Goal: Transaction & Acquisition: Book appointment/travel/reservation

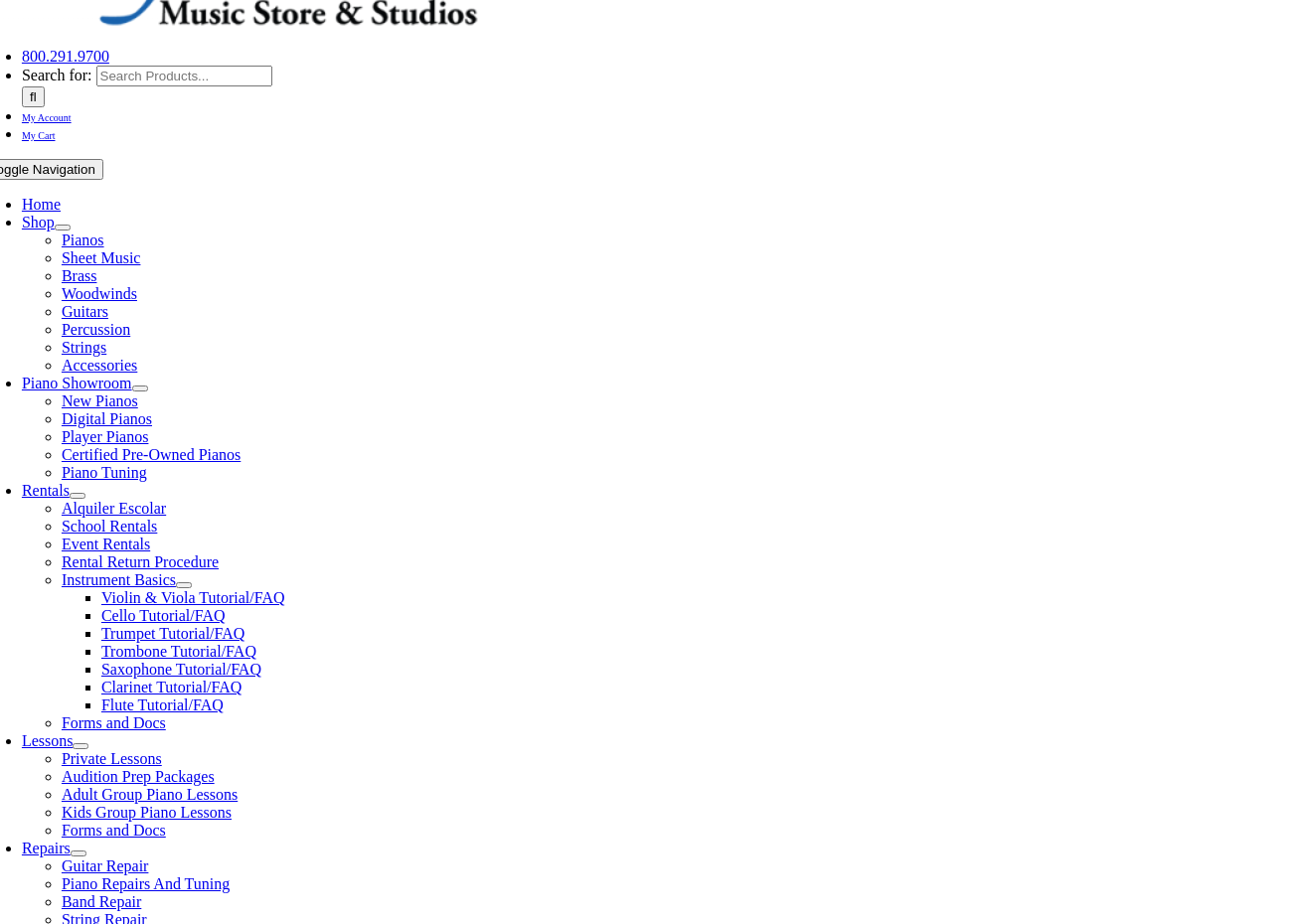
scroll to position [283, 0]
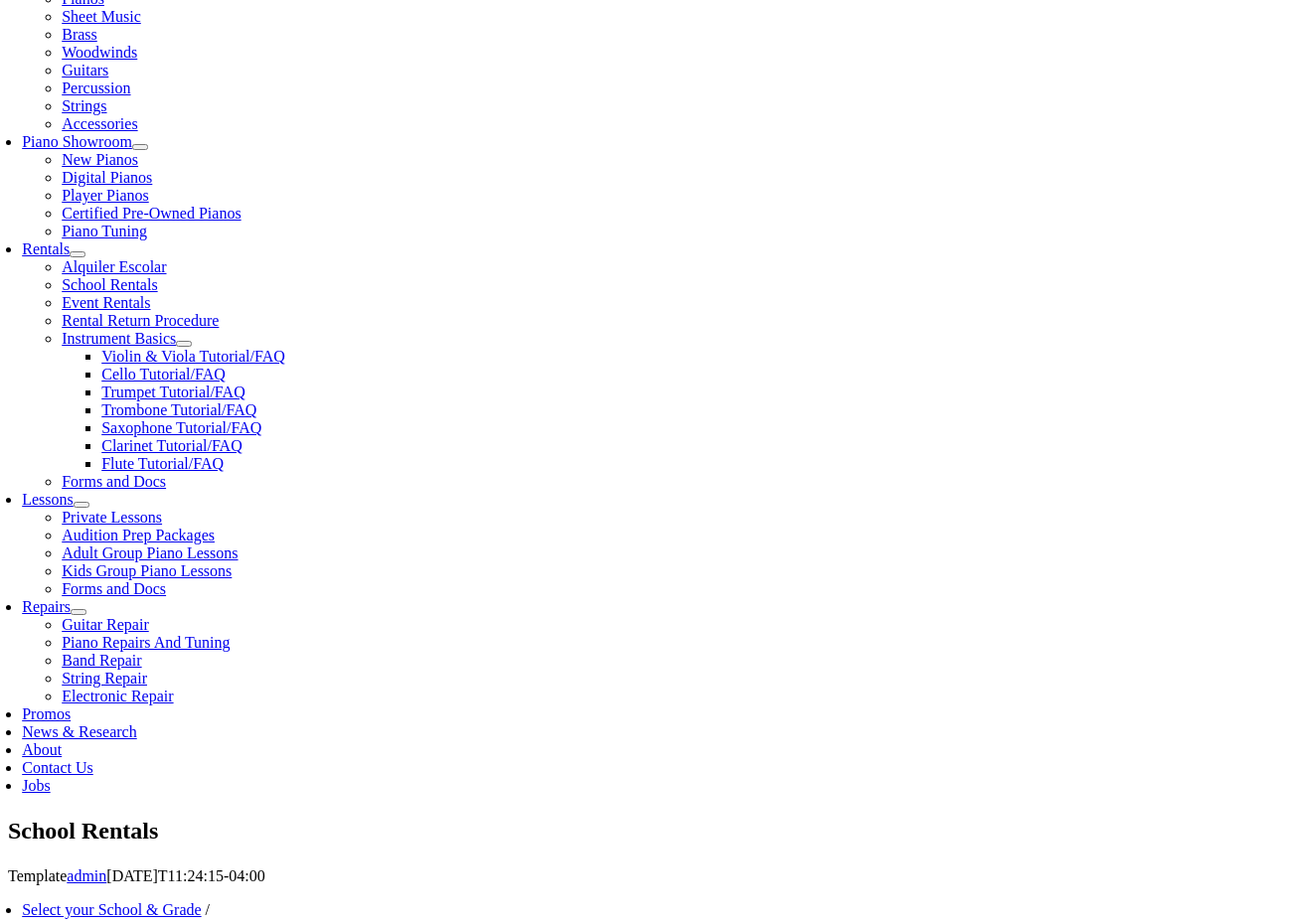
scroll to position [471, 0]
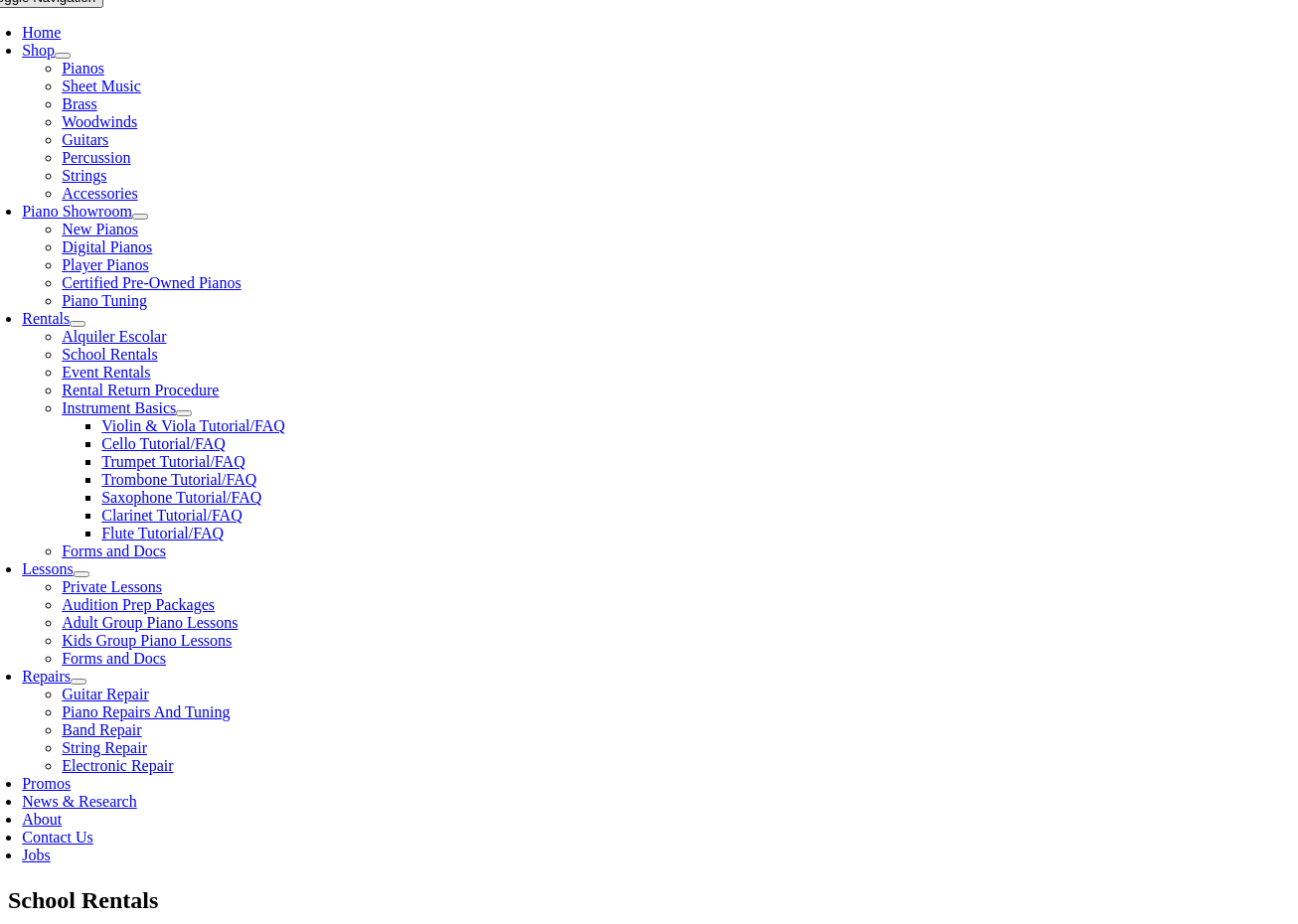
scroll to position [409, 0]
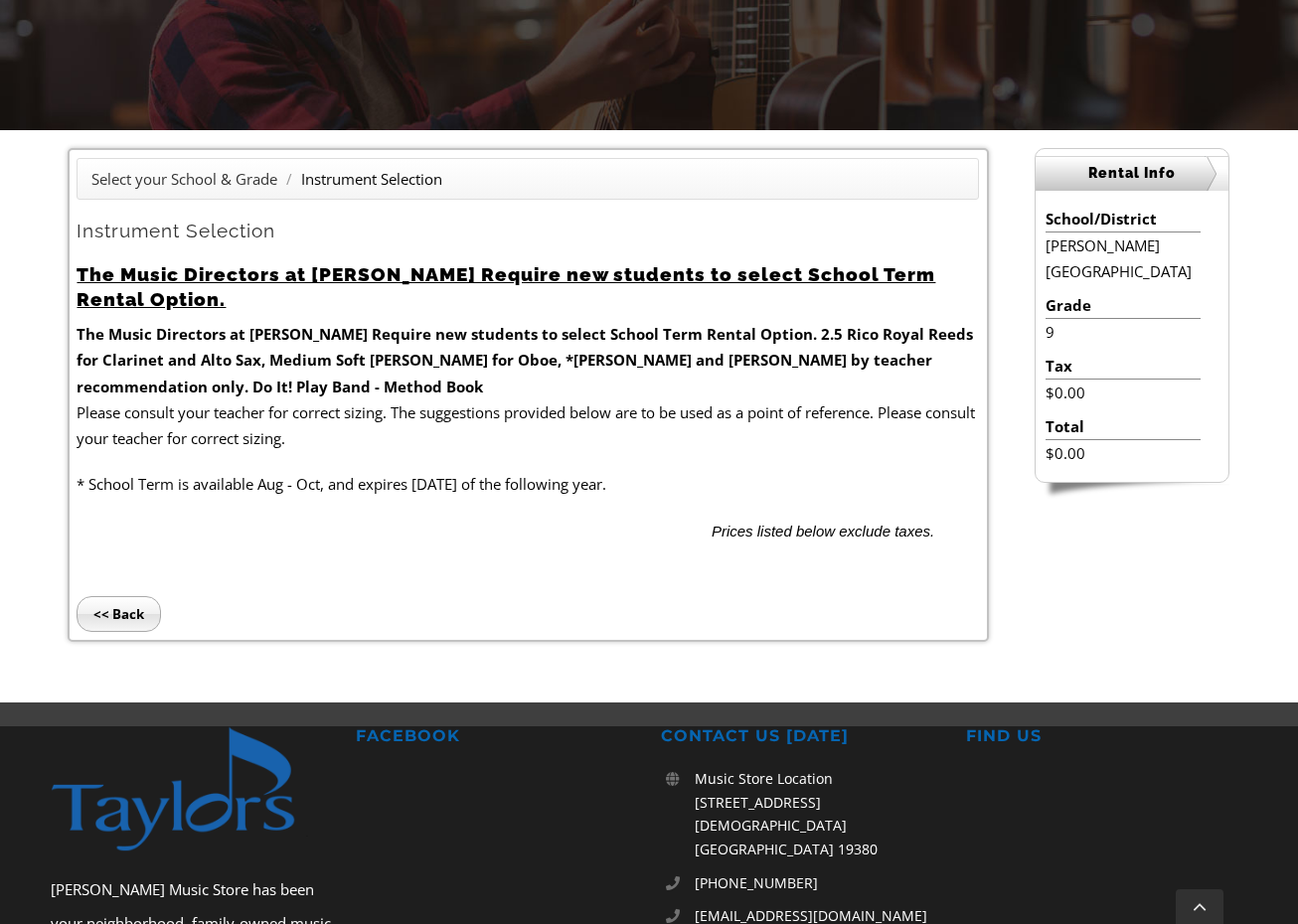
click at [111, 357] on strong "2.5 Rico Royal Reeds for Clarinet and Alto Sax, Medium Soft [PERSON_NAME] for O…" at bounding box center [526, 360] width 897 height 73
click at [313, 560] on li "<< Back" at bounding box center [528, 588] width 902 height 89
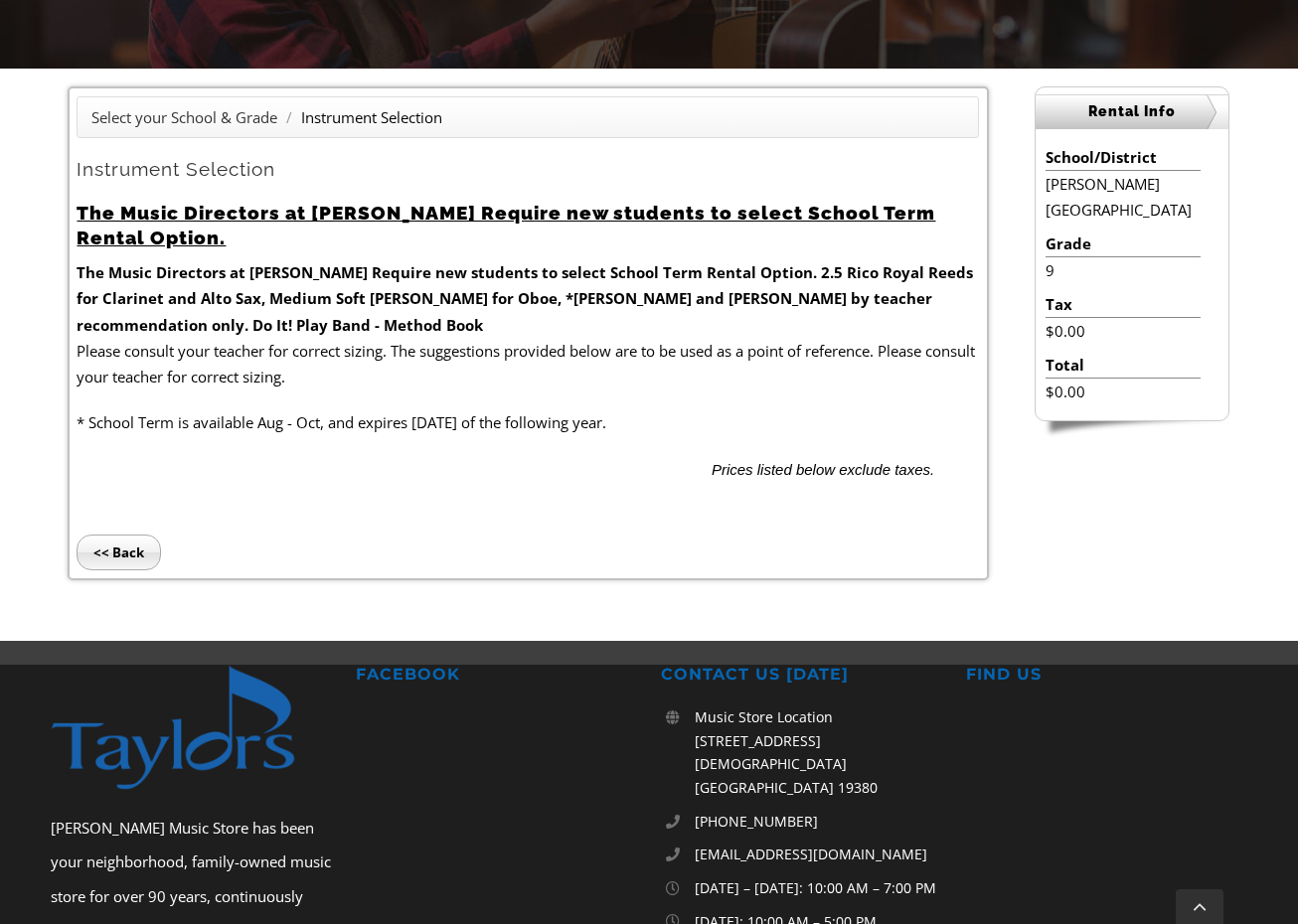
scroll to position [463, 0]
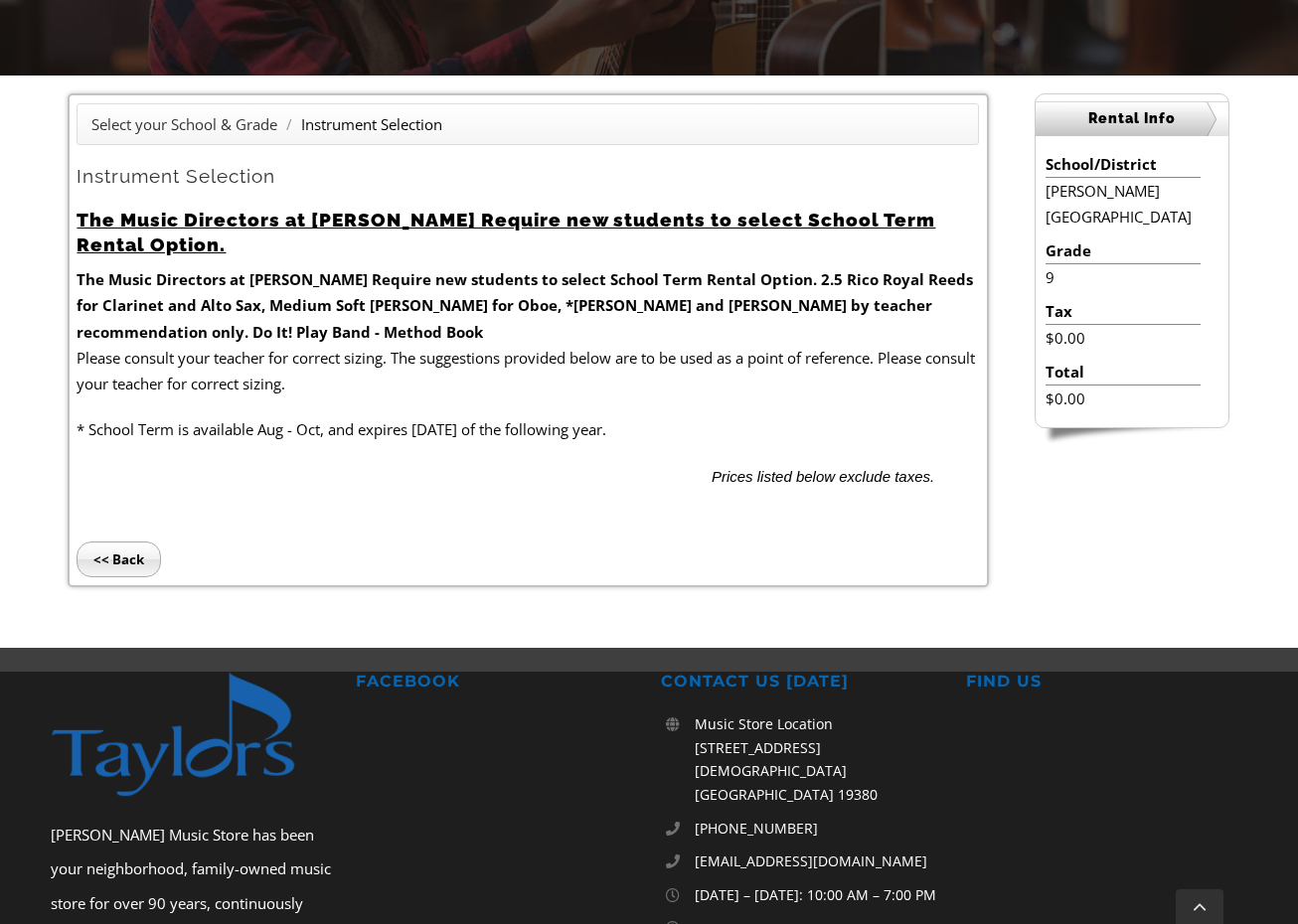
click at [1113, 117] on h2 "Rental Info" at bounding box center [1132, 118] width 193 height 35
click at [761, 171] on h2 "Instrument Selection" at bounding box center [528, 176] width 902 height 25
click at [767, 219] on h2 "The Music Directors at [PERSON_NAME] Require new students to select School Term…" at bounding box center [528, 233] width 902 height 50
click at [556, 208] on h2 "The Music Directors at [PERSON_NAME] Require new students to select School Term…" at bounding box center [528, 233] width 902 height 50
click at [241, 170] on h2 "Instrument Selection" at bounding box center [528, 176] width 902 height 25
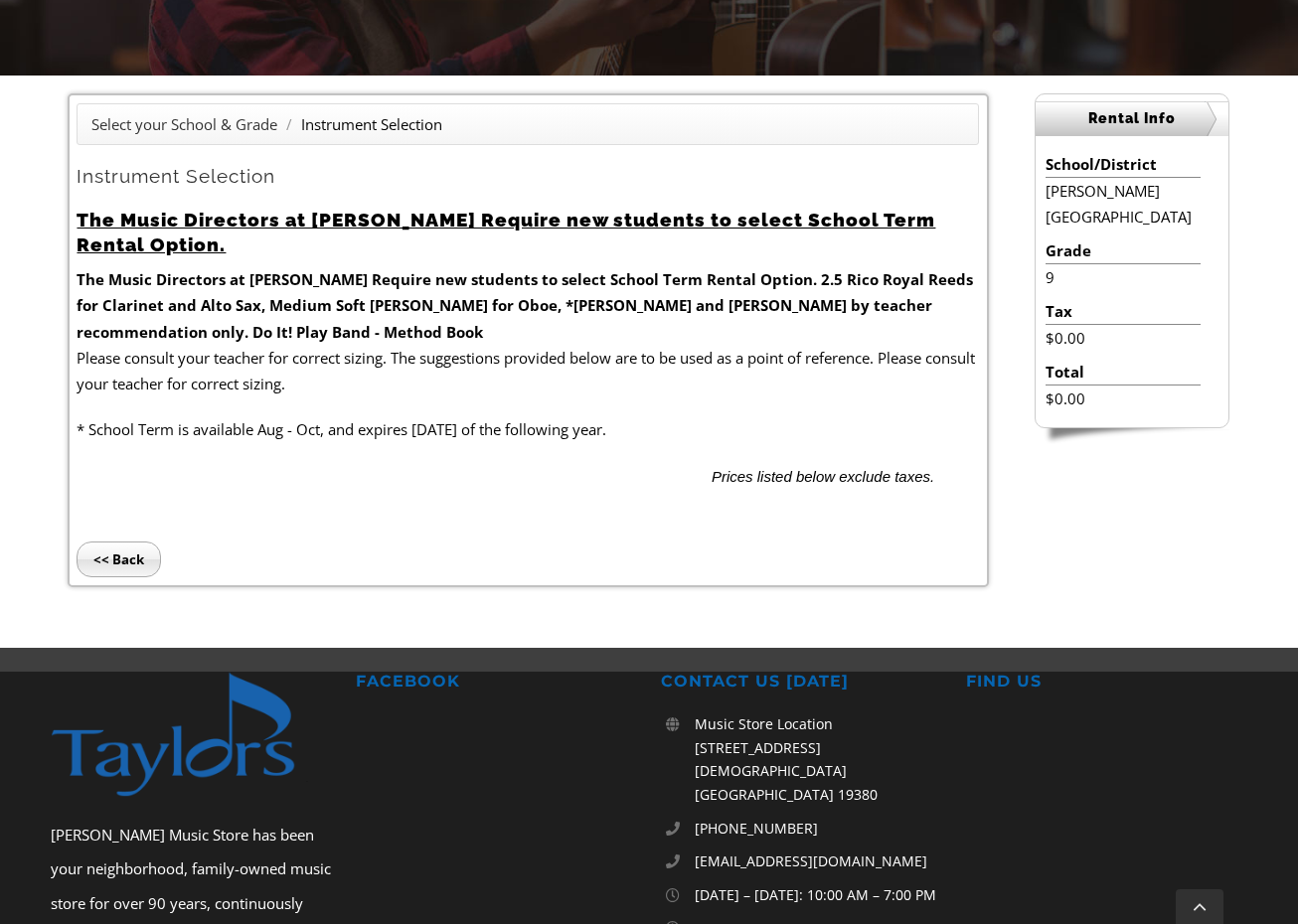
click at [283, 352] on p "Please consult your teacher for correct sizing. The suggestions provided below …" at bounding box center [528, 371] width 902 height 53
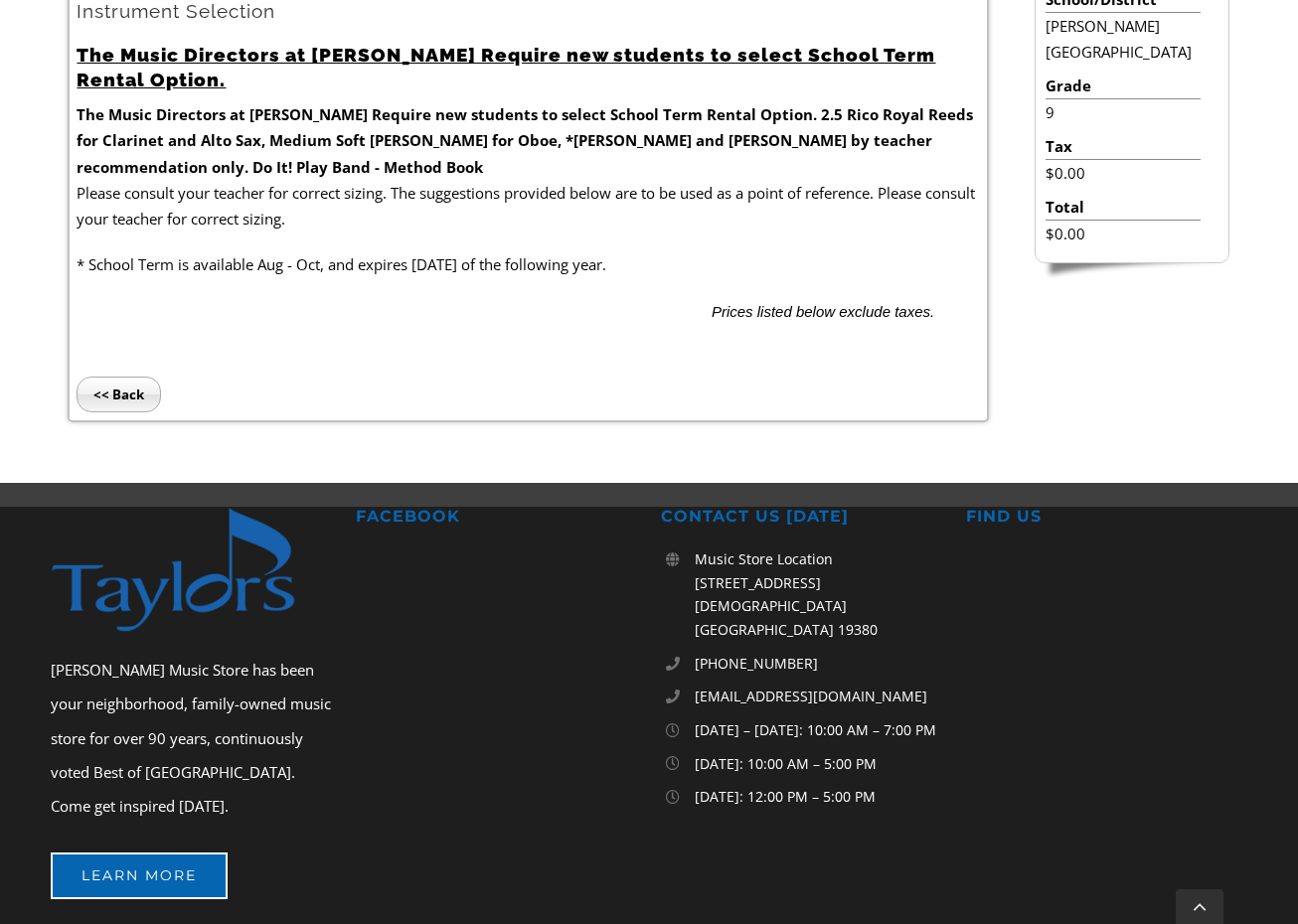
scroll to position [616, 0]
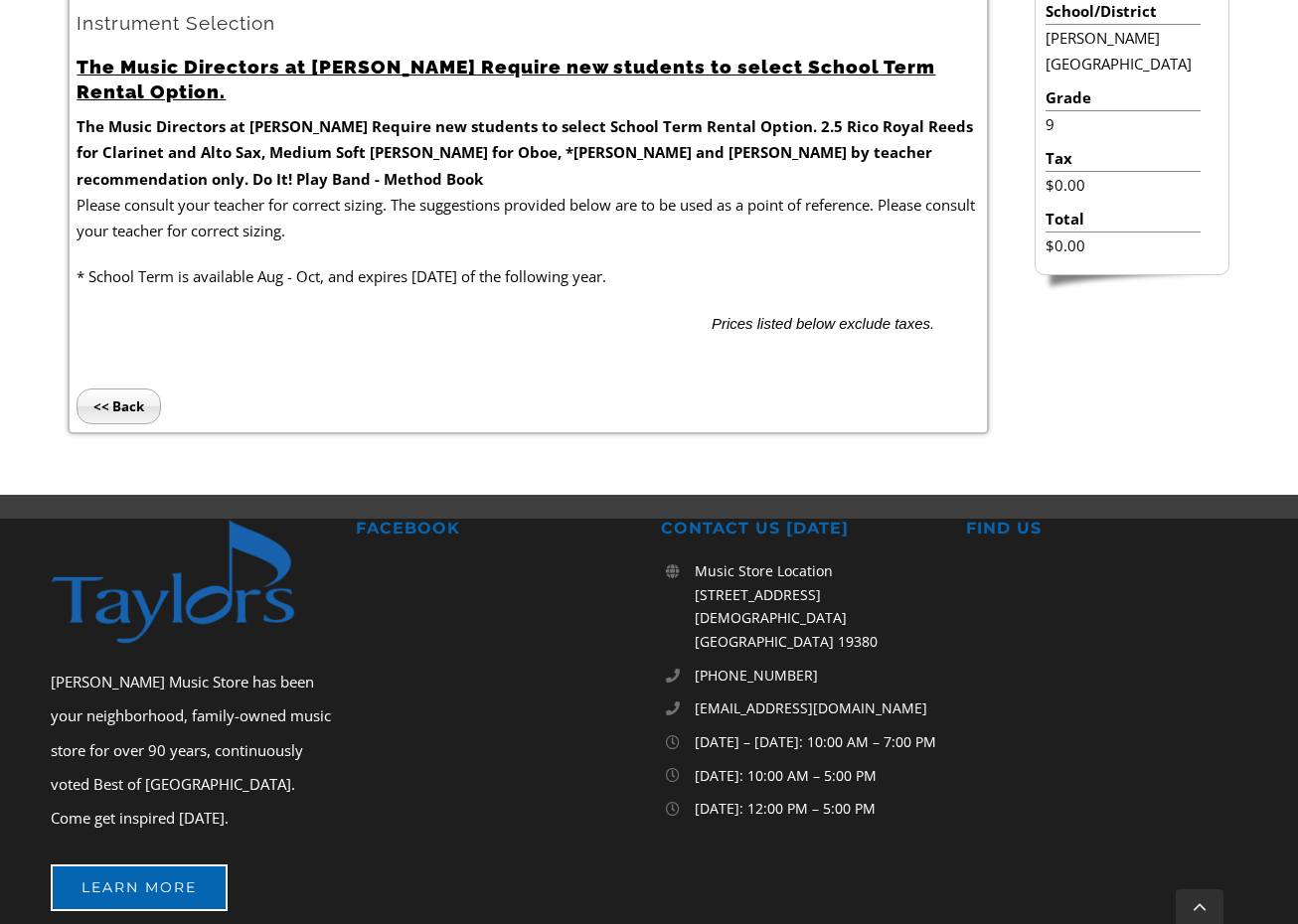
click at [112, 400] on input "<< Back" at bounding box center [119, 407] width 85 height 36
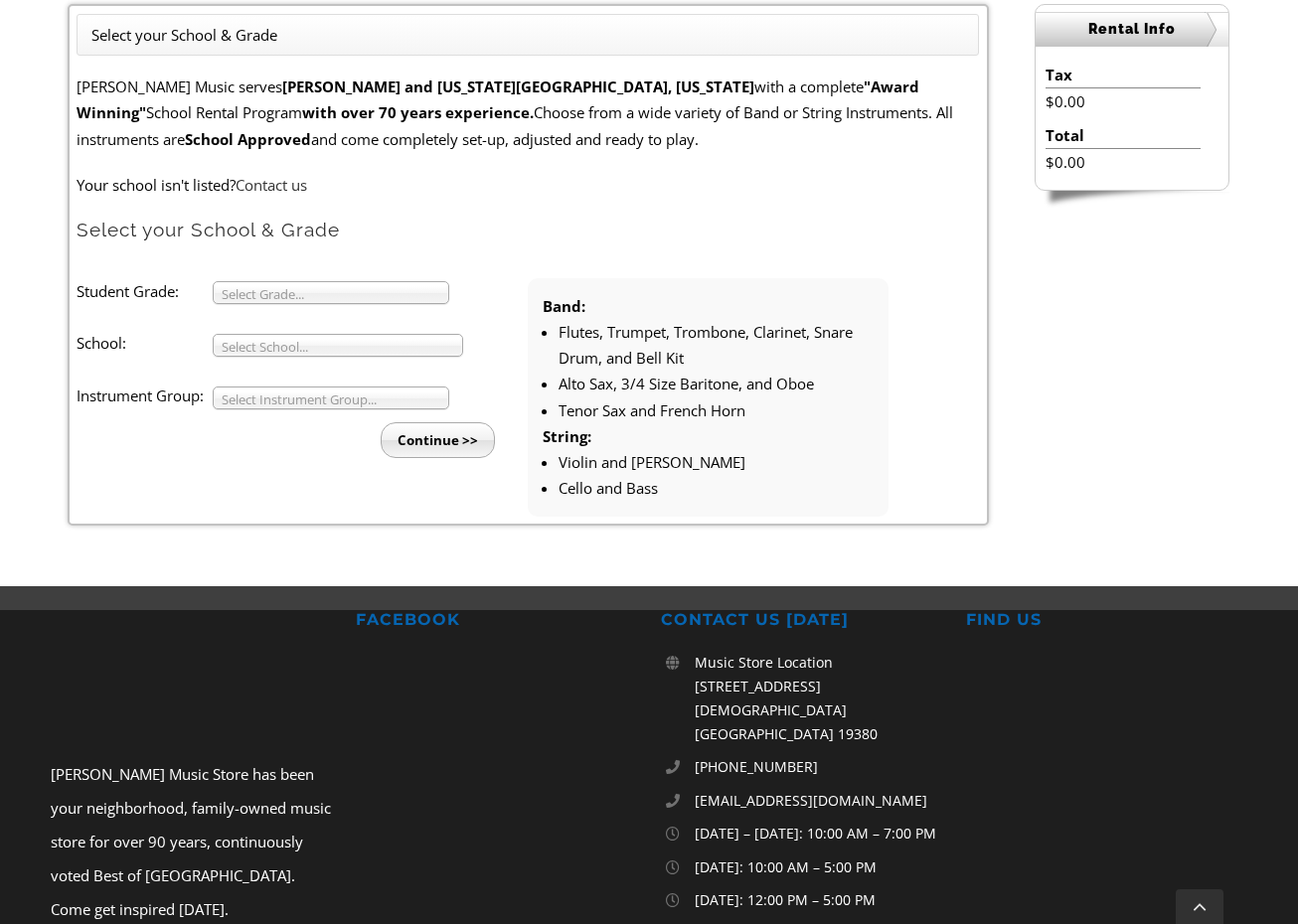
scroll to position [564, 0]
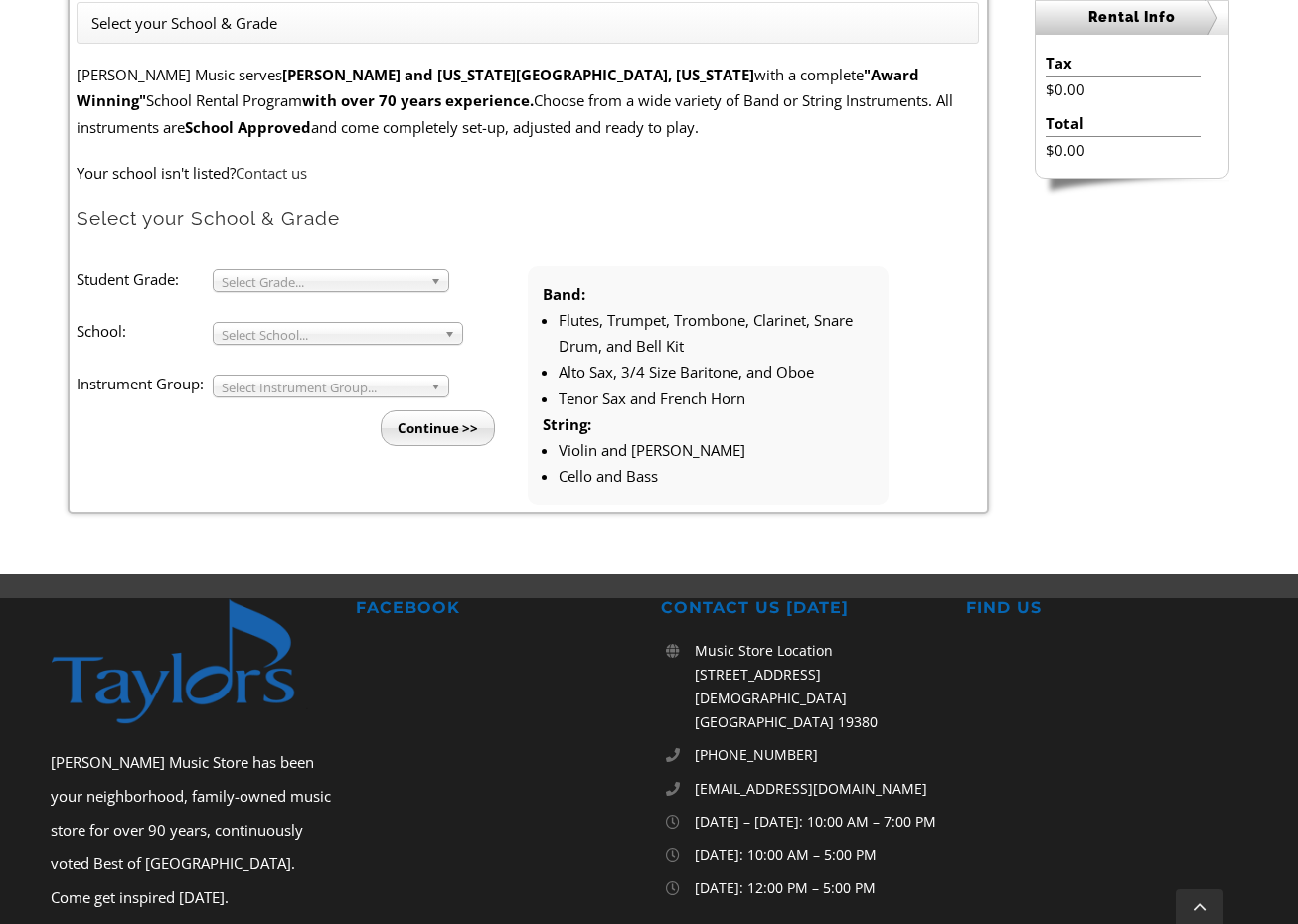
click at [404, 272] on span "Select Grade..." at bounding box center [322, 283] width 201 height 24
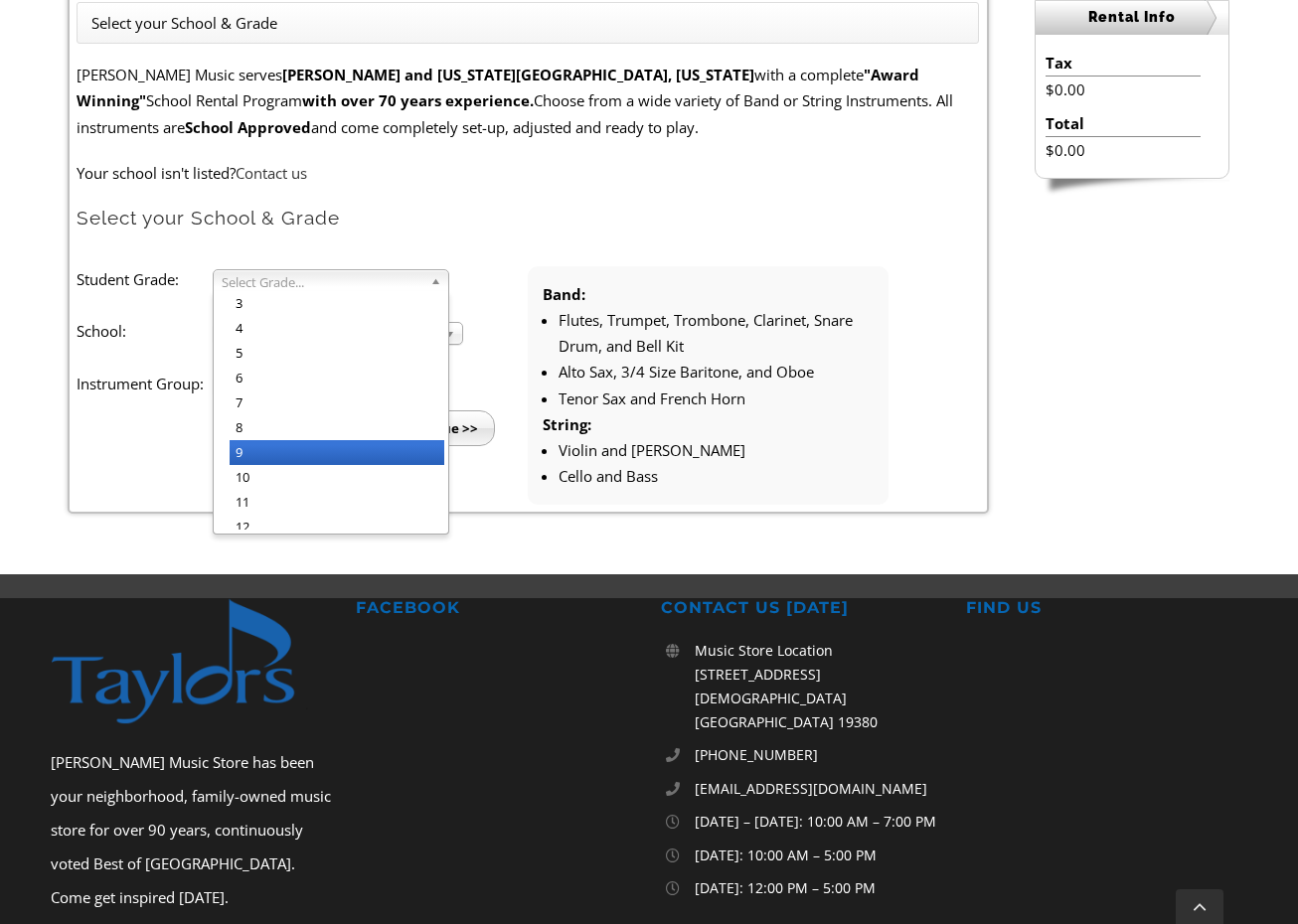
click at [336, 457] on li "9" at bounding box center [337, 453] width 215 height 25
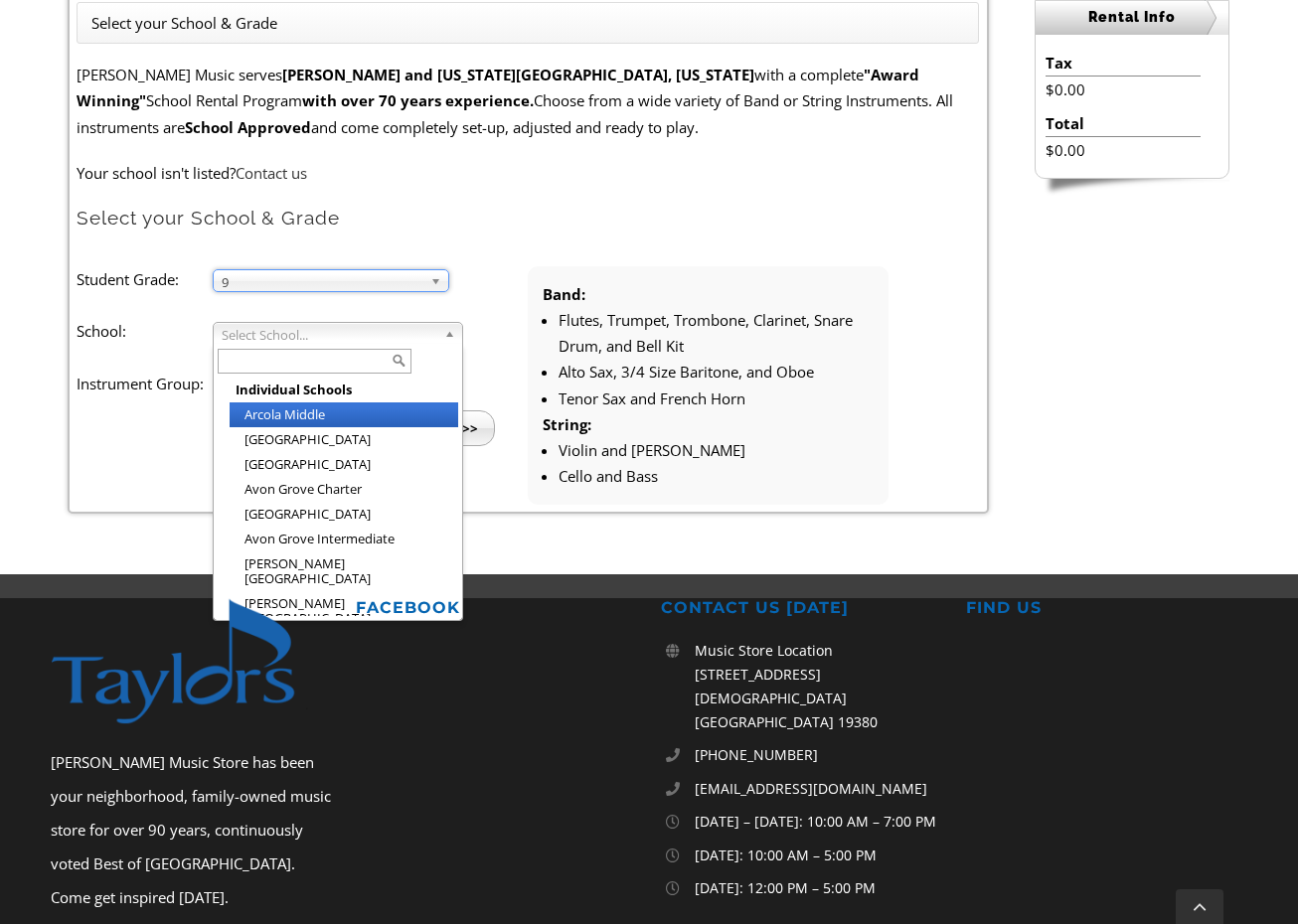
click at [302, 338] on span "Select School..." at bounding box center [329, 335] width 215 height 24
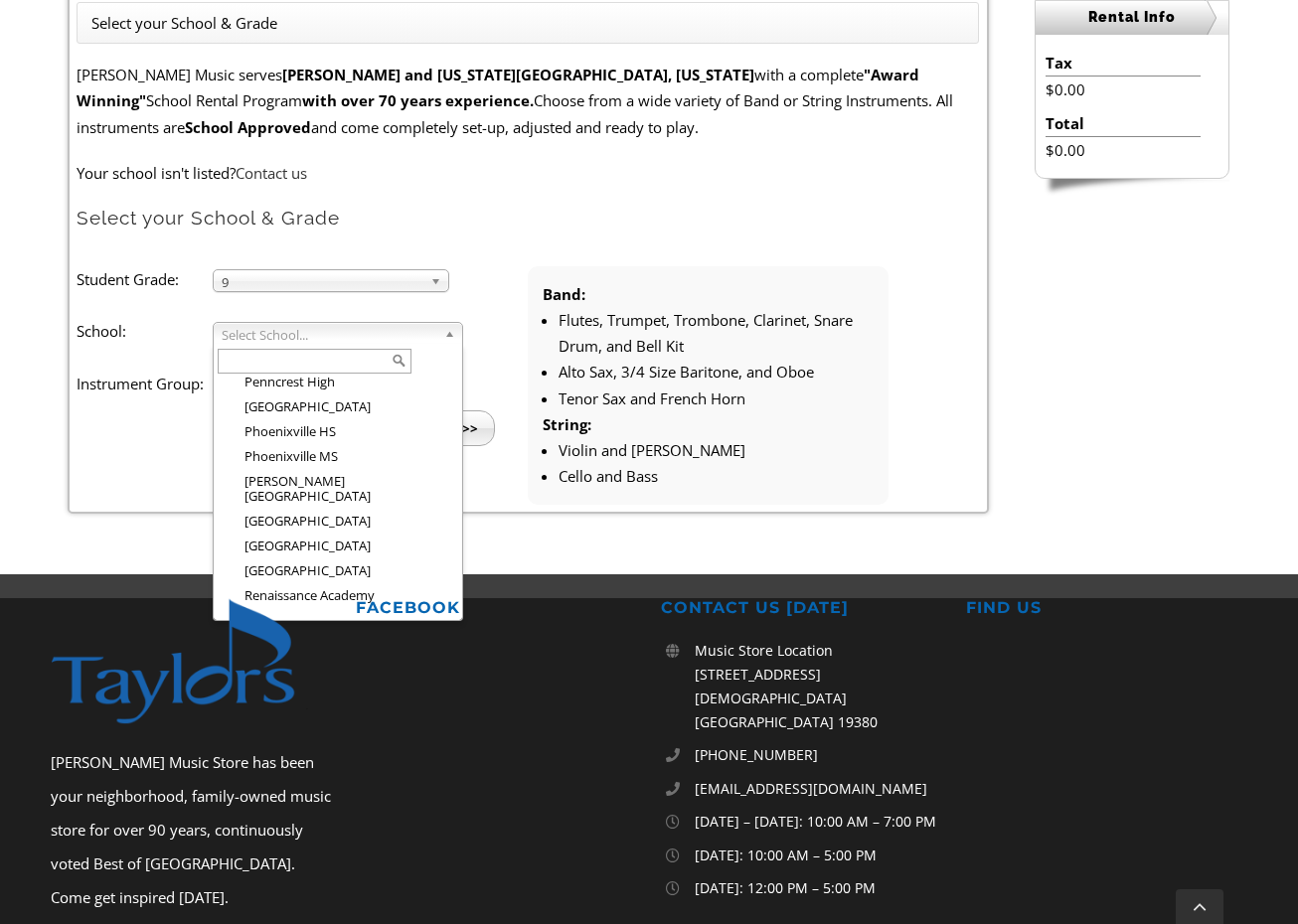
scroll to position [2555, 0]
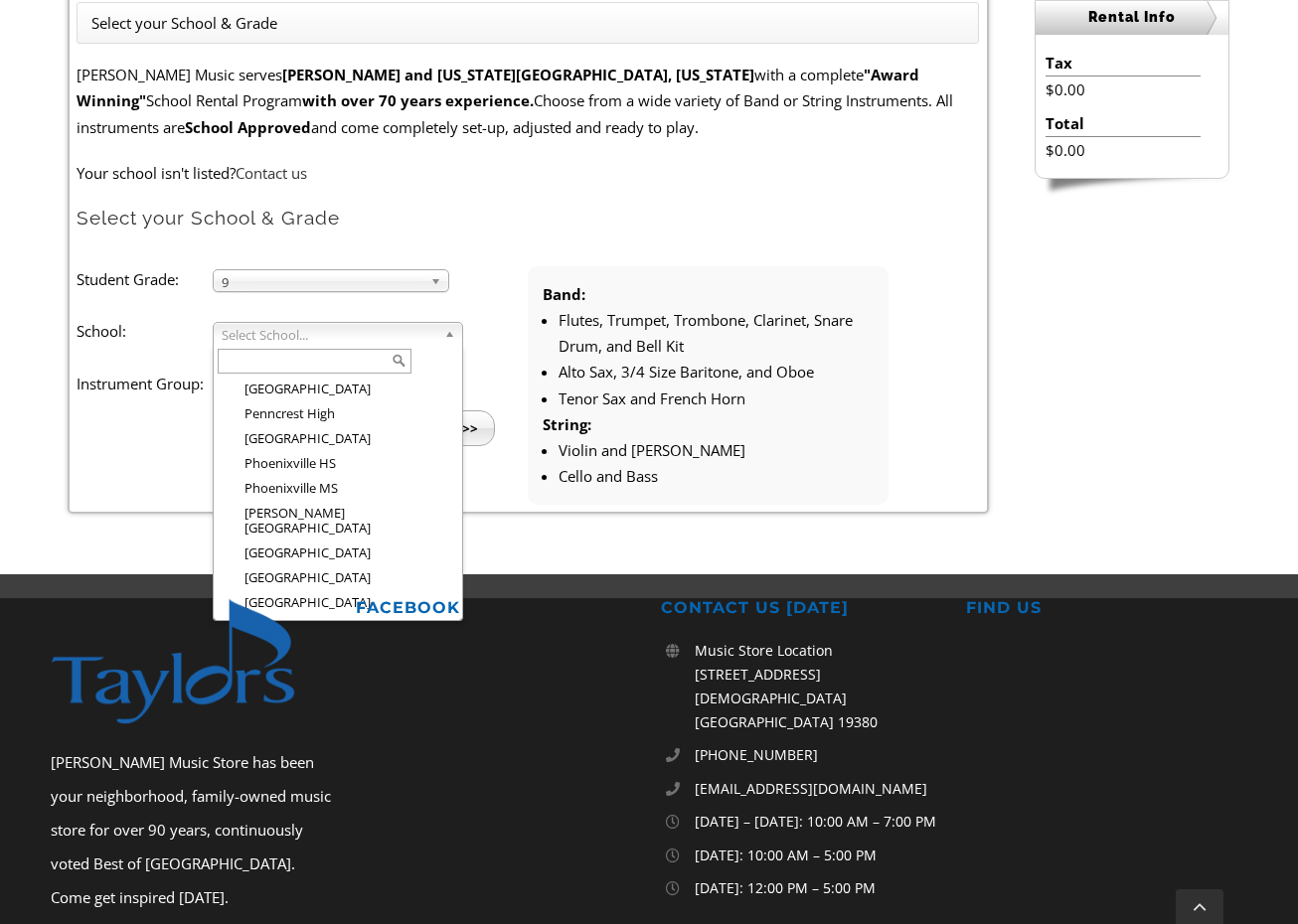
click at [313, 834] on li "[PERSON_NAME][GEOGRAPHIC_DATA]" at bounding box center [344, 854] width 229 height 40
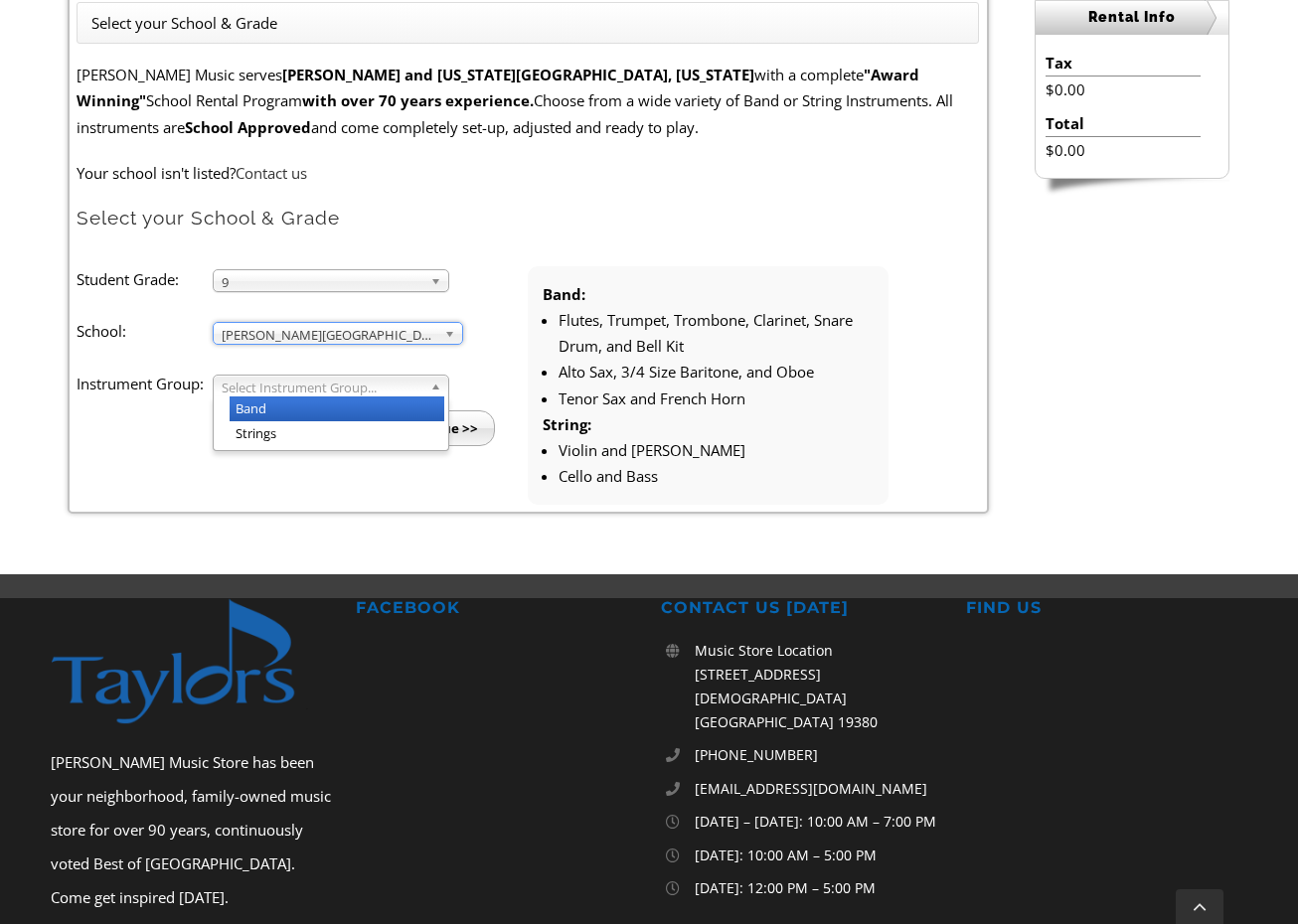
click at [322, 383] on span "Select Instrument Group..." at bounding box center [322, 388] width 201 height 24
click at [313, 406] on li "Band" at bounding box center [337, 409] width 215 height 25
click at [435, 418] on input "Continue >>" at bounding box center [438, 429] width 114 height 36
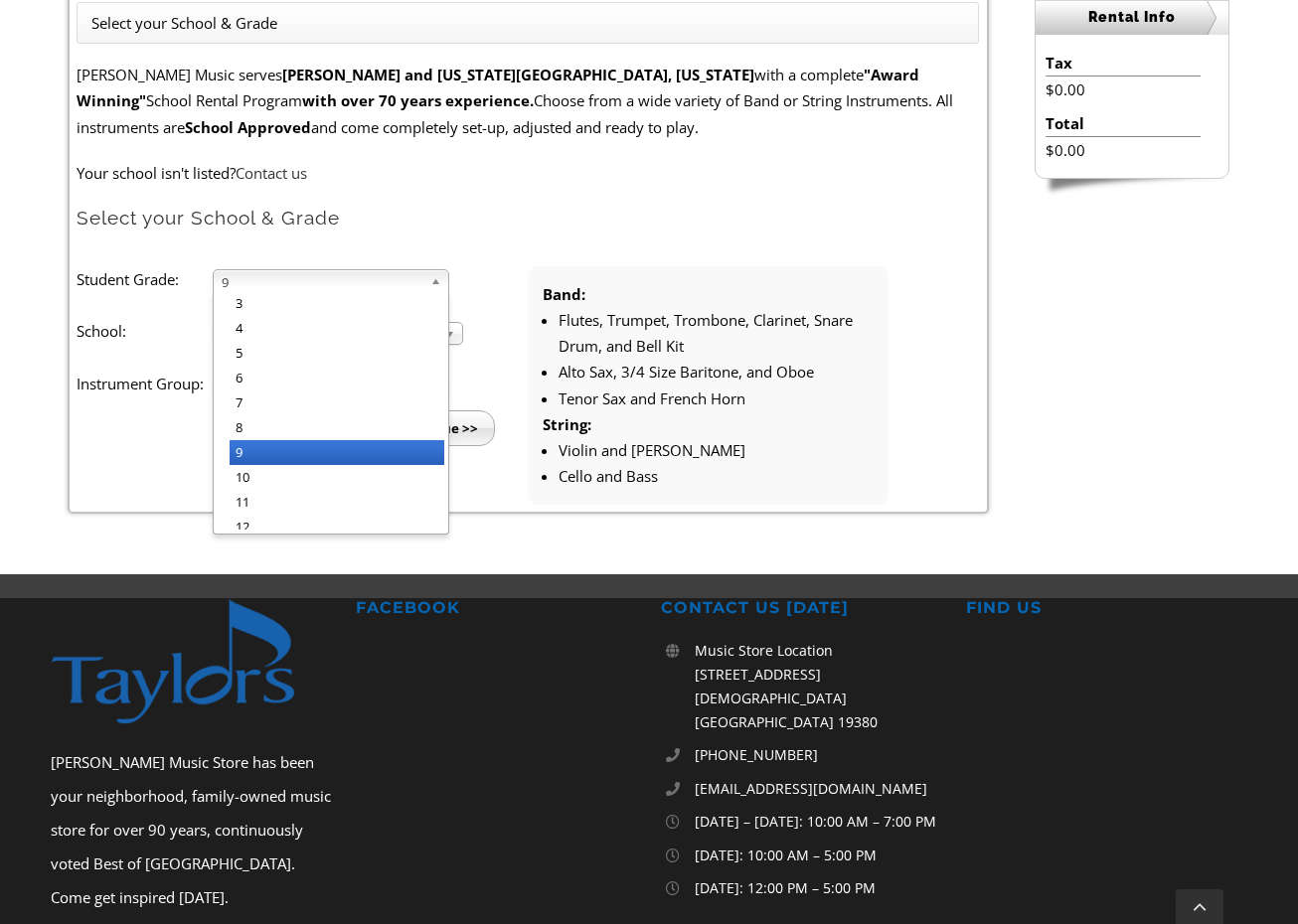
click at [378, 286] on span "9" at bounding box center [322, 283] width 201 height 24
click at [349, 473] on li "10" at bounding box center [337, 477] width 215 height 25
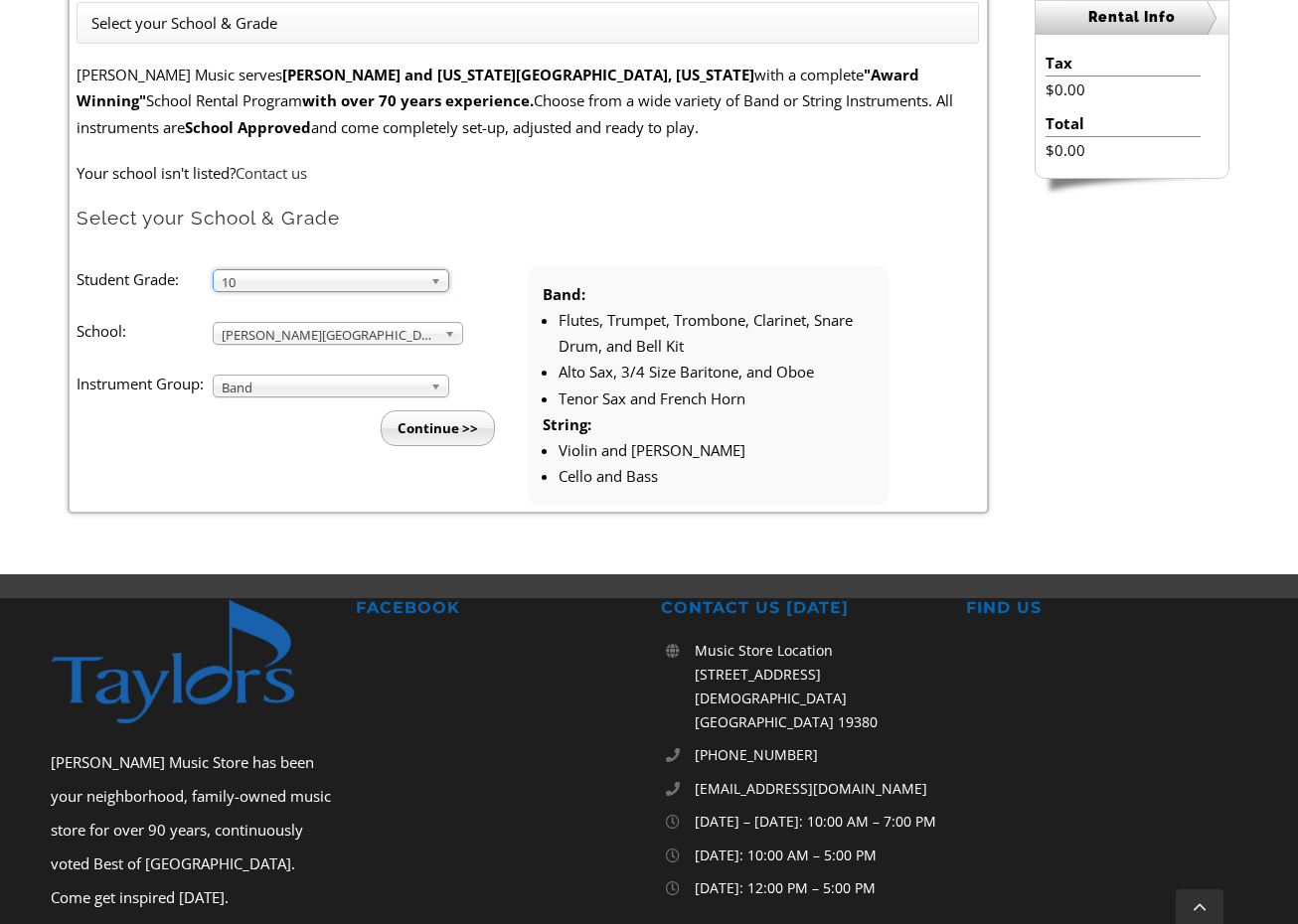
click at [446, 424] on input "Continue >>" at bounding box center [438, 429] width 114 height 36
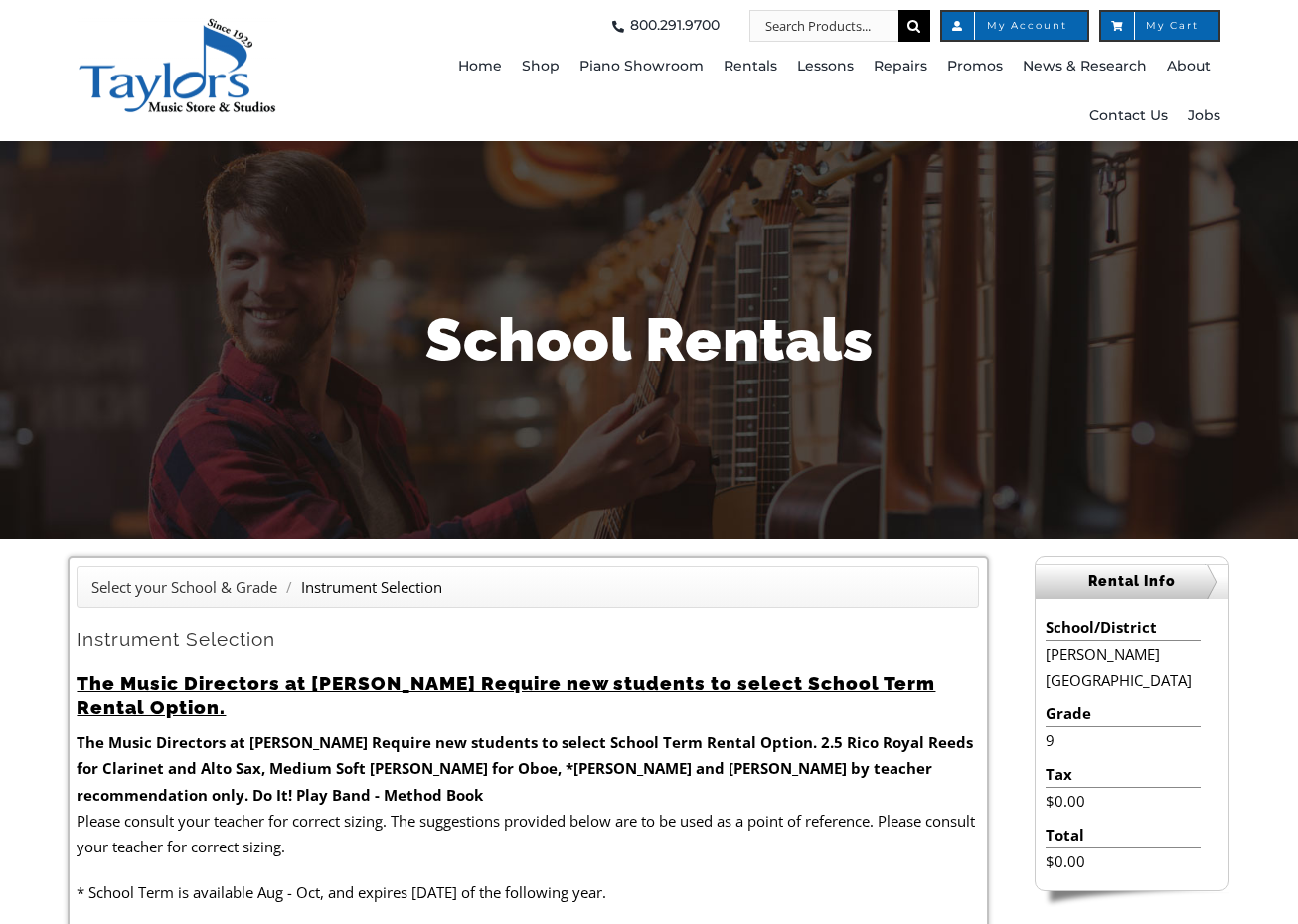
click at [566, 791] on form "Instrument Selection The Music Directors at [PERSON_NAME] Require new students …" at bounding box center [528, 789] width 902 height 325
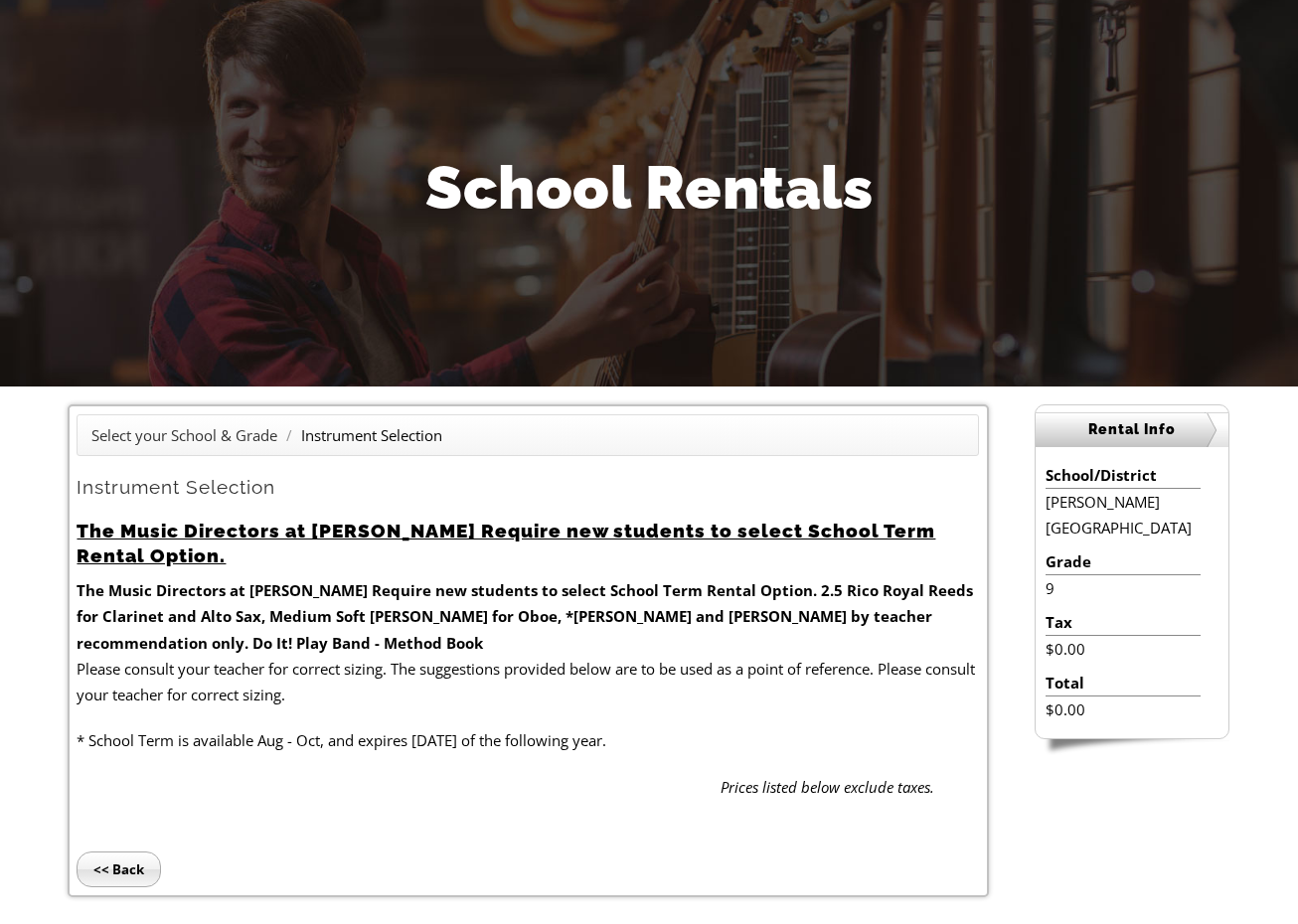
scroll to position [154, 0]
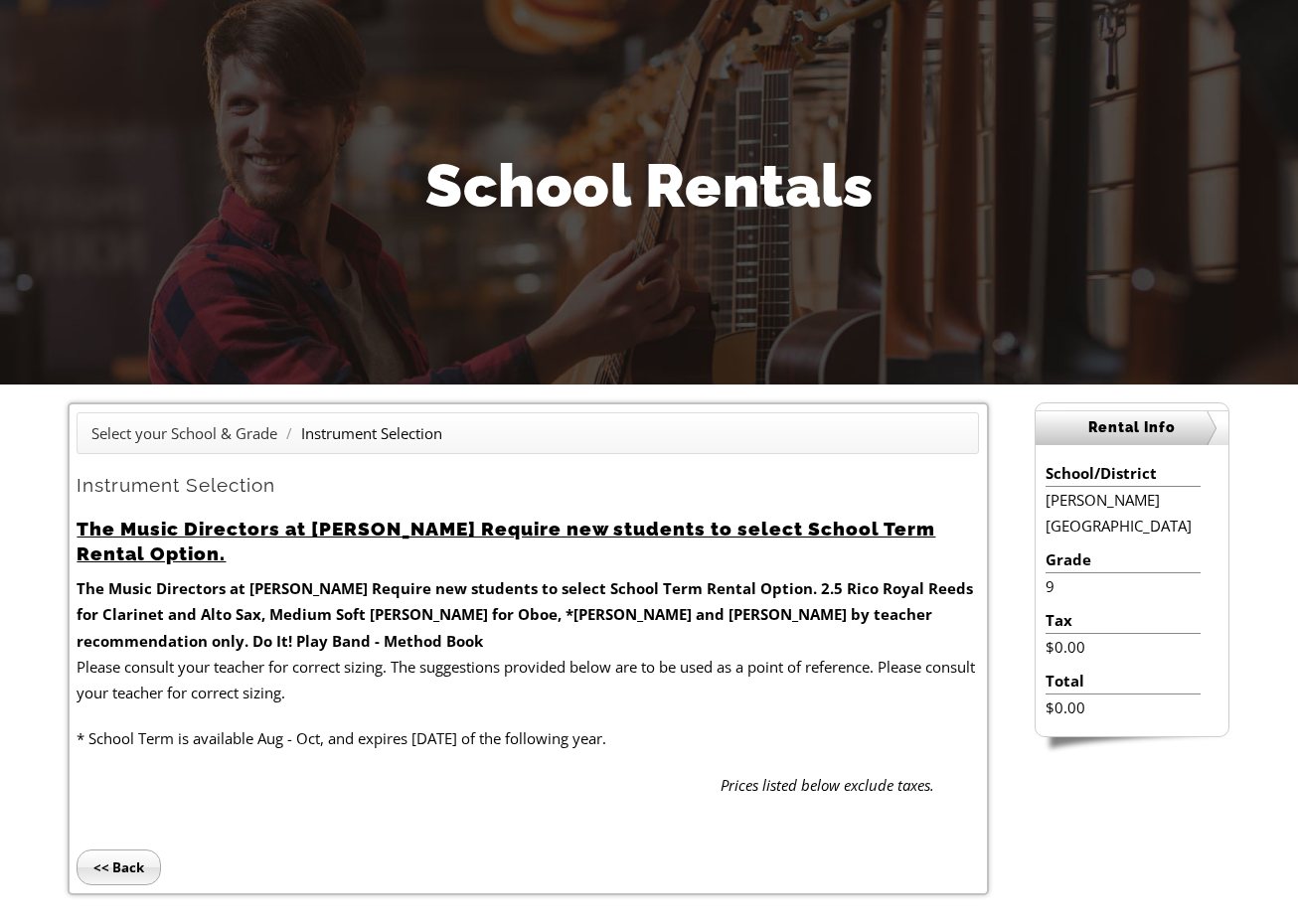
click at [566, 791] on div "Prices listed below exclude taxes." at bounding box center [528, 785] width 902 height 26
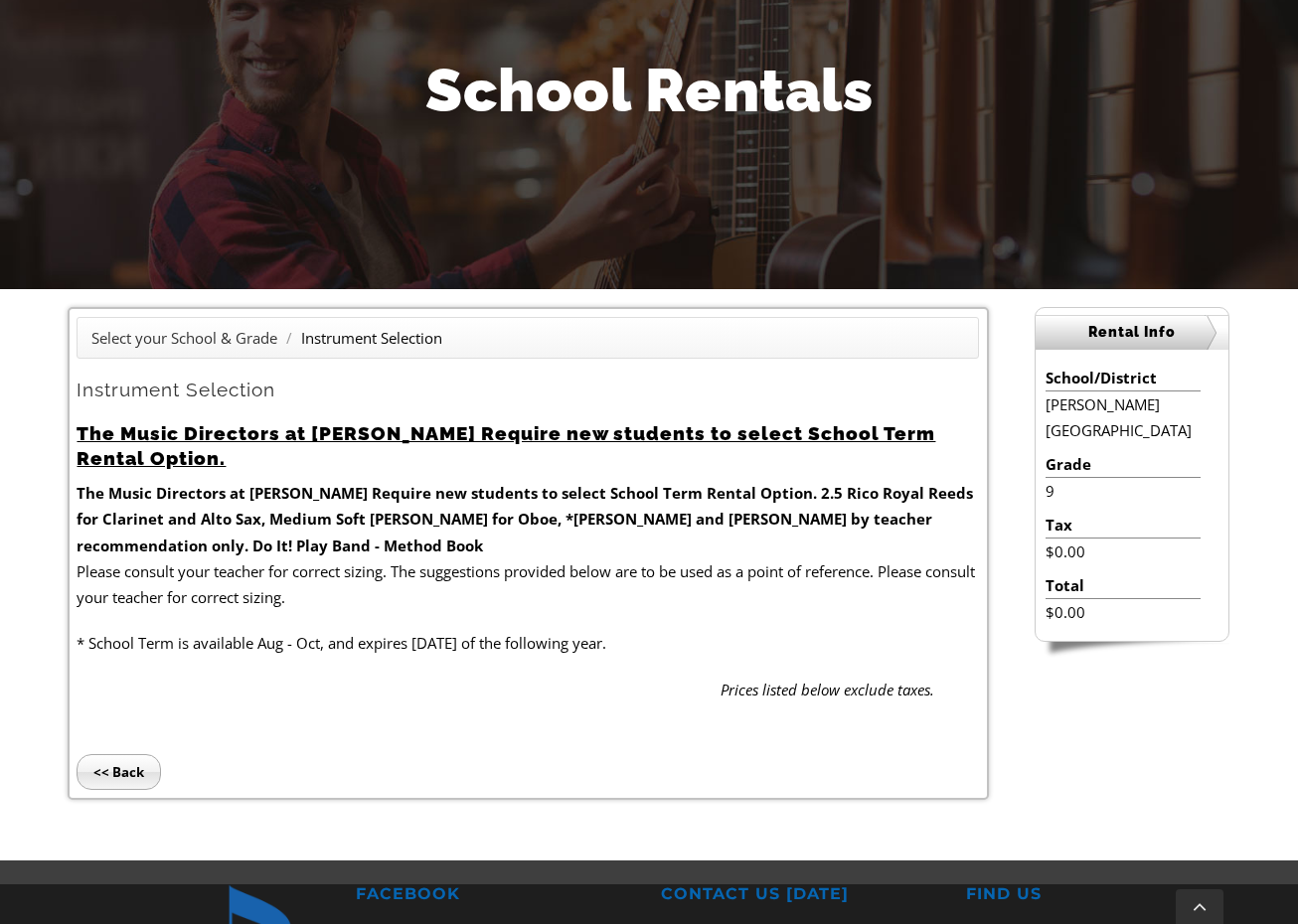
scroll to position [252, 0]
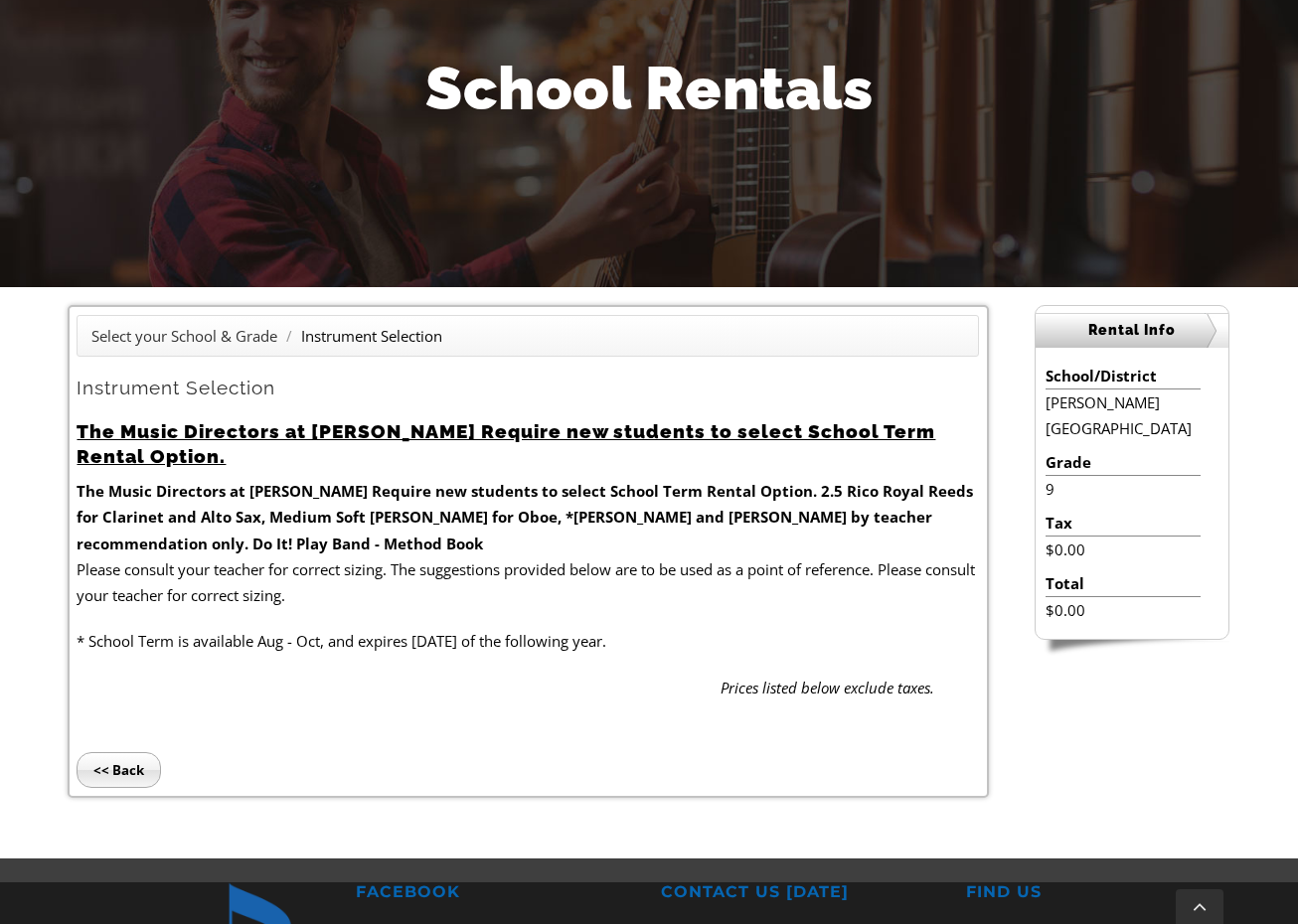
click at [801, 743] on li "<< Back" at bounding box center [528, 744] width 902 height 89
click at [745, 774] on li "<< Back" at bounding box center [528, 744] width 902 height 89
click at [646, 634] on p "* School Term is available Aug - Oct, and expires [DATE] of the following year." at bounding box center [528, 641] width 902 height 26
click at [612, 540] on form "Instrument Selection The Music Directors at [PERSON_NAME] Require new students …" at bounding box center [528, 537] width 902 height 325
click at [608, 498] on strong "The Music Directors at [PERSON_NAME] Require new students to select School Term…" at bounding box center [447, 491] width 740 height 20
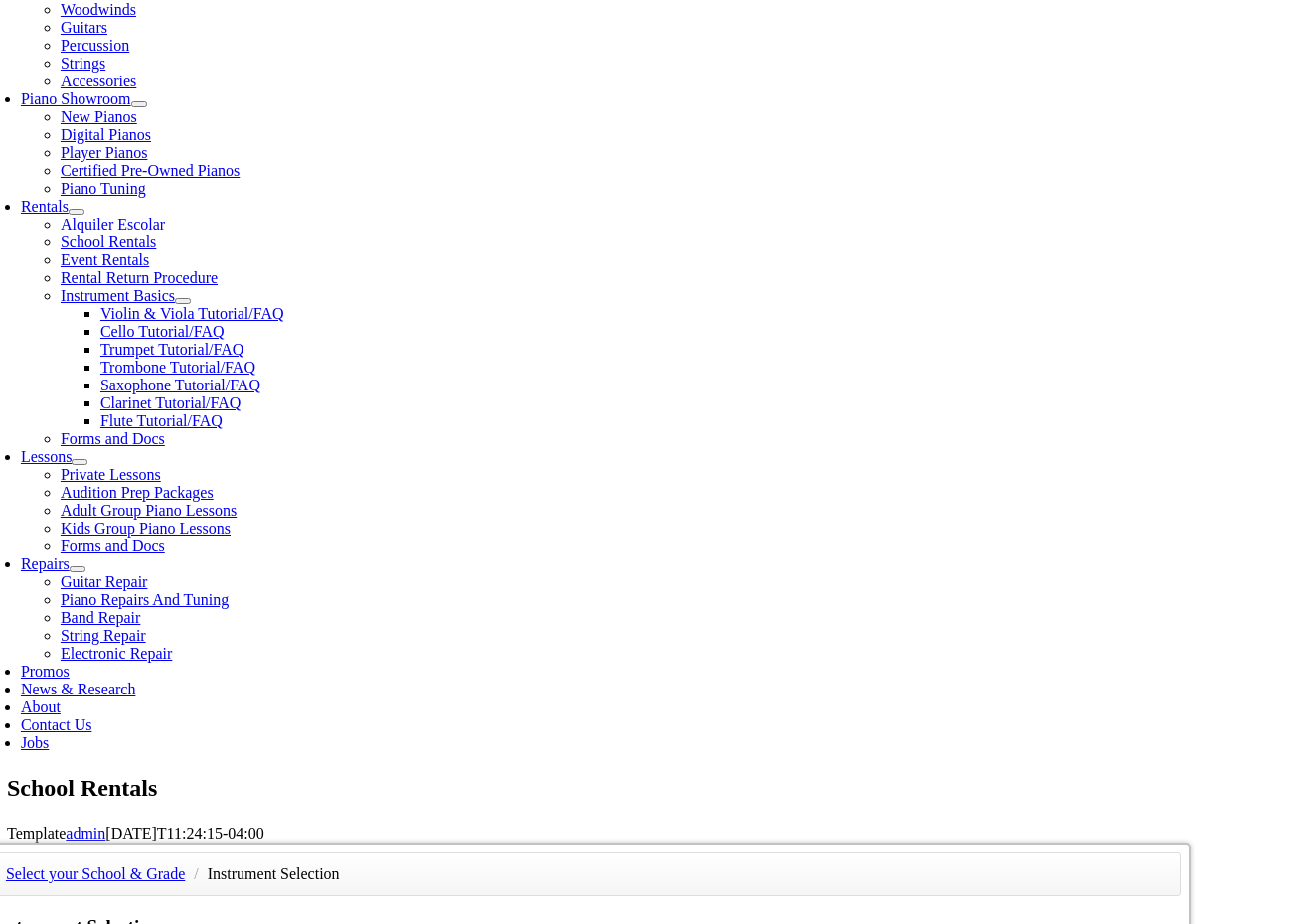
scroll to position [521, 0]
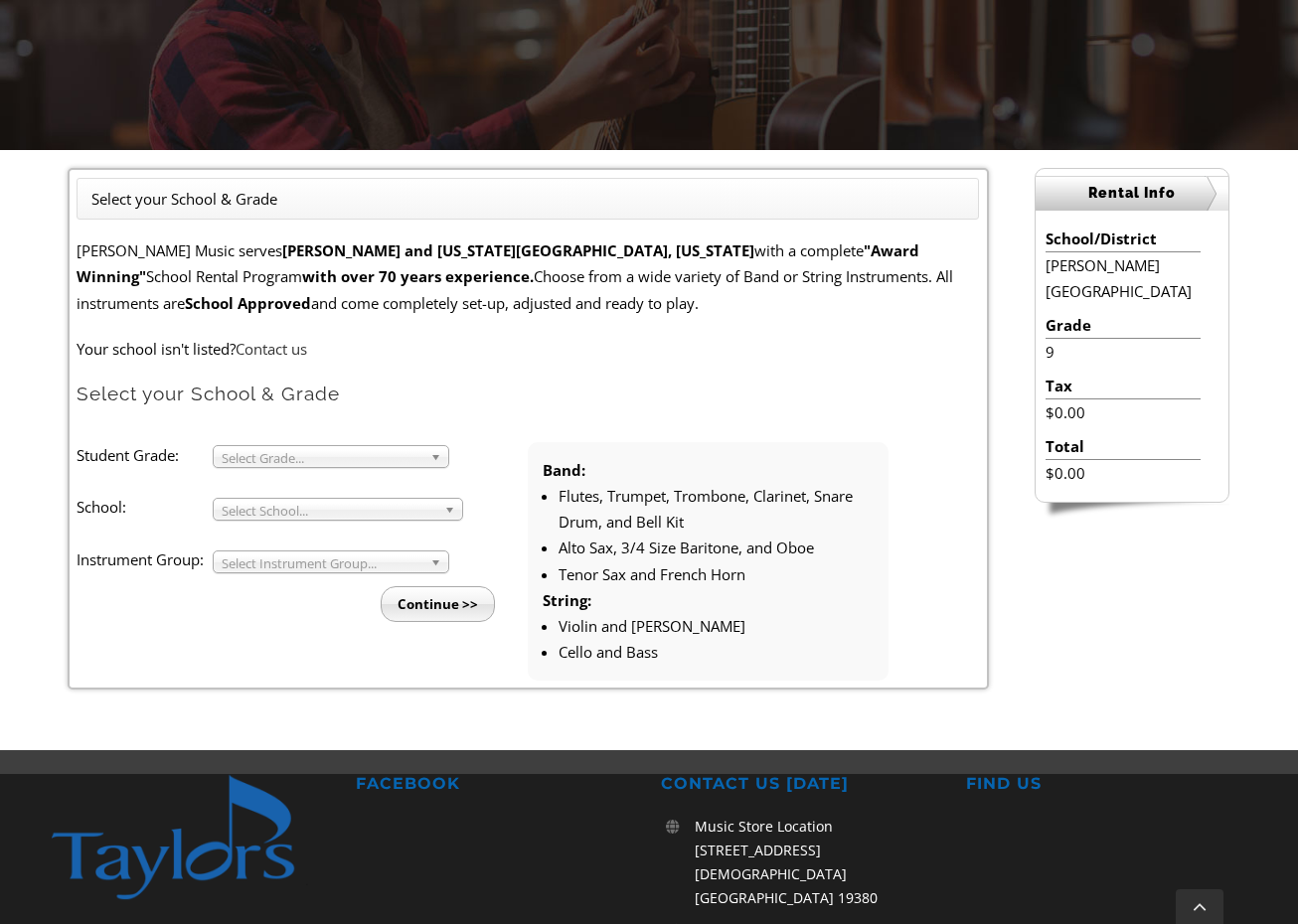
scroll to position [400, 0]
